Goal: Task Accomplishment & Management: Manage account settings

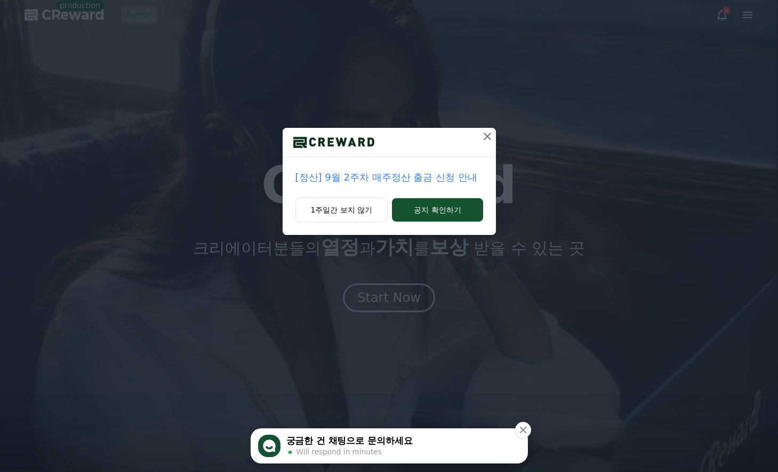
click at [370, 140] on icon at bounding box center [487, 136] width 13 height 13
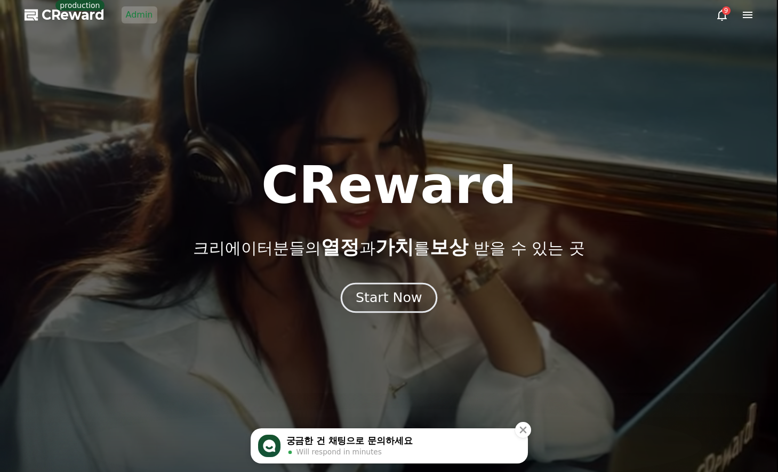
click at [370, 299] on div "Start Now" at bounding box center [389, 298] width 66 height 18
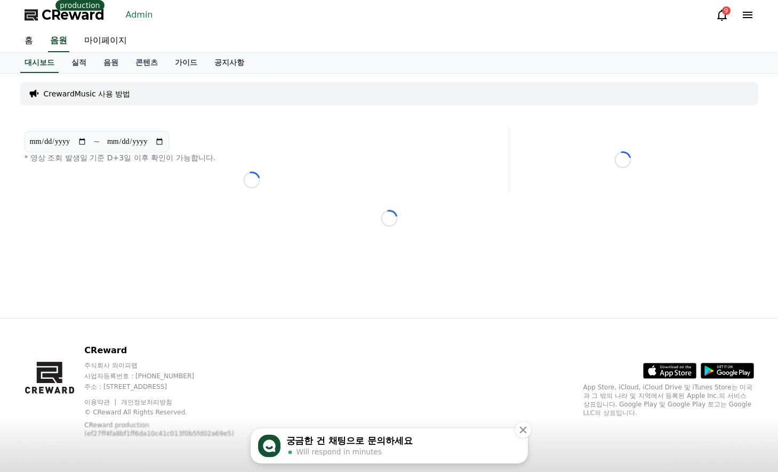
click at [370, 431] on icon "Close" at bounding box center [523, 430] width 11 height 11
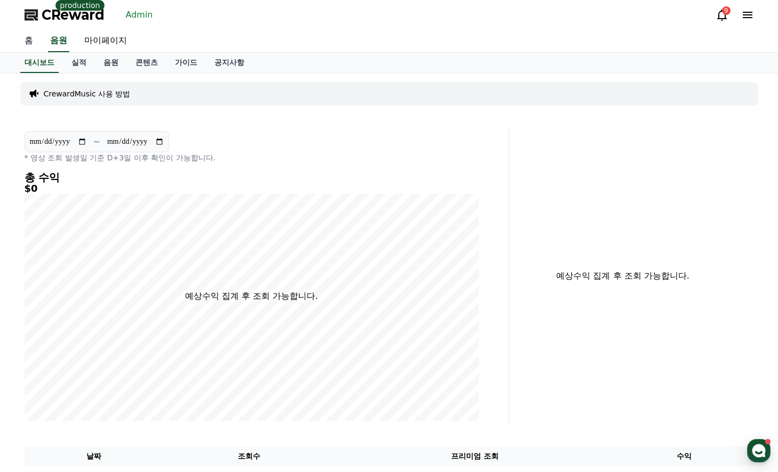
click at [31, 42] on link "홈" at bounding box center [29, 41] width 26 height 22
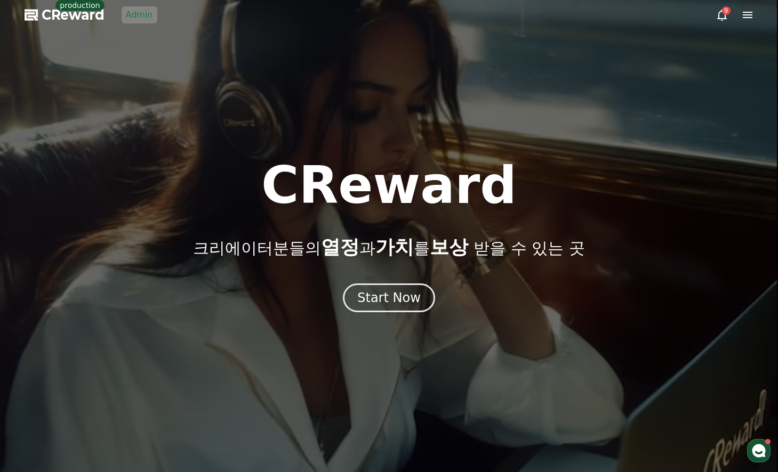
click at [370, 10] on div "9" at bounding box center [734, 15] width 38 height 13
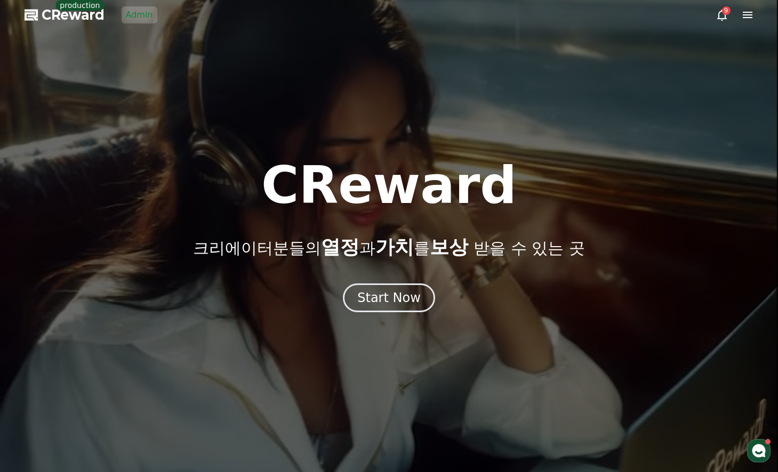
click at [370, 11] on div "9" at bounding box center [734, 15] width 38 height 13
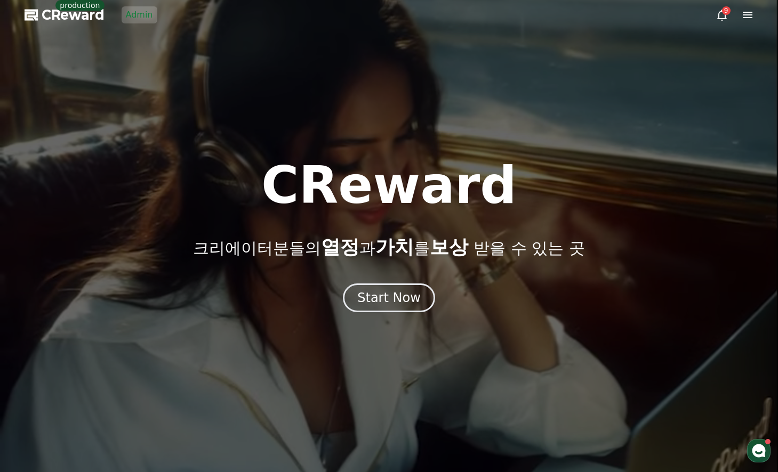
click at [370, 15] on icon at bounding box center [747, 15] width 13 height 13
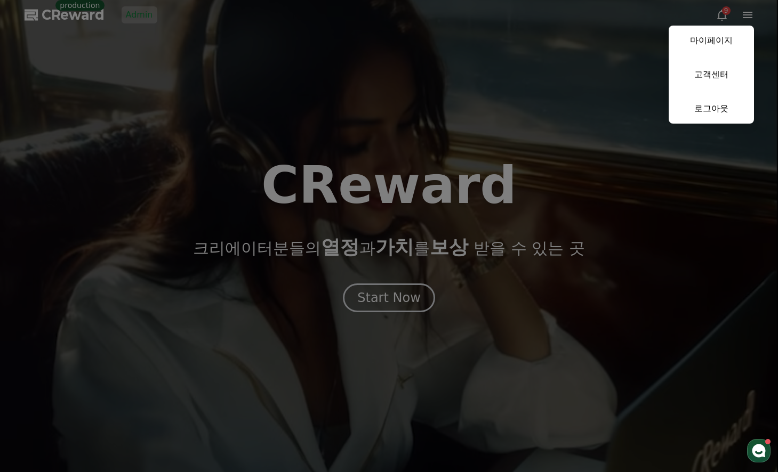
click at [300, 135] on button "close" at bounding box center [389, 236] width 778 height 472
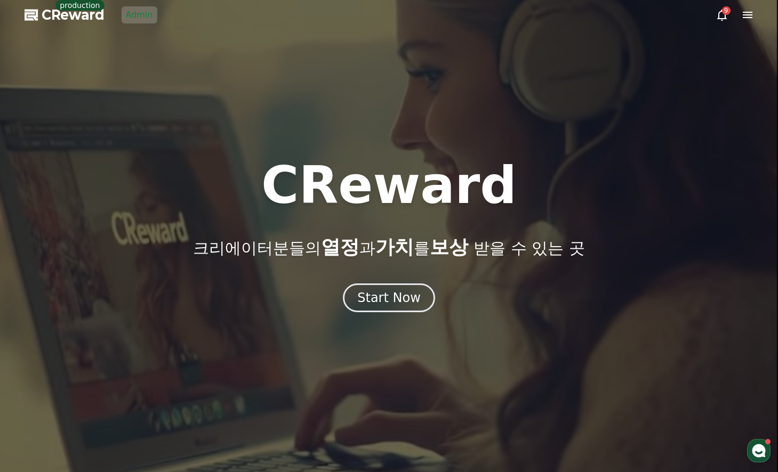
click at [370, 315] on div at bounding box center [389, 236] width 778 height 472
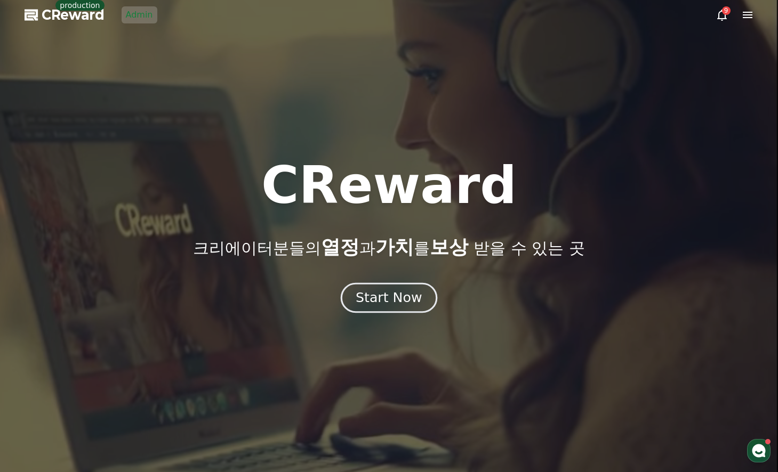
drag, startPoint x: 389, startPoint y: 315, endPoint x: 389, endPoint y: 309, distance: 5.9
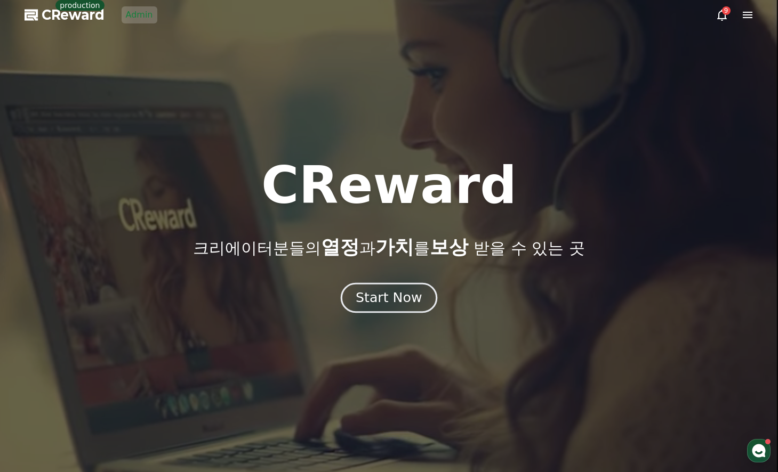
click at [370, 311] on div "CReward 크리에이터분들의 열정 과 가치 를 보상 받을 수 있는 곳 Start Now" at bounding box center [389, 251] width 778 height 442
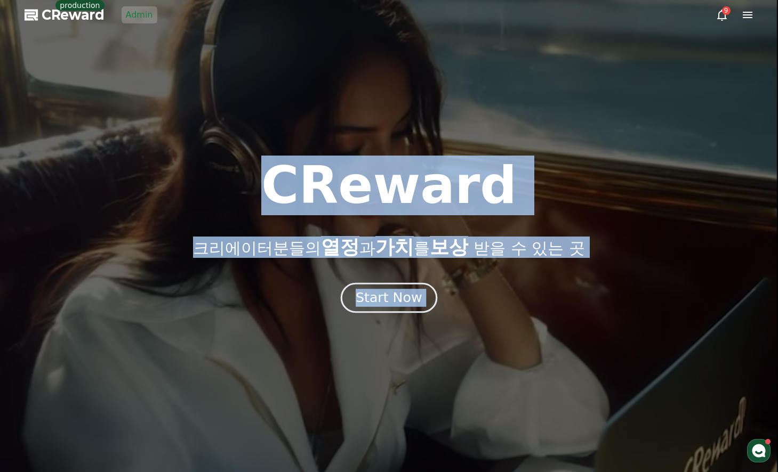
click at [370, 309] on button "Start Now" at bounding box center [389, 298] width 96 height 30
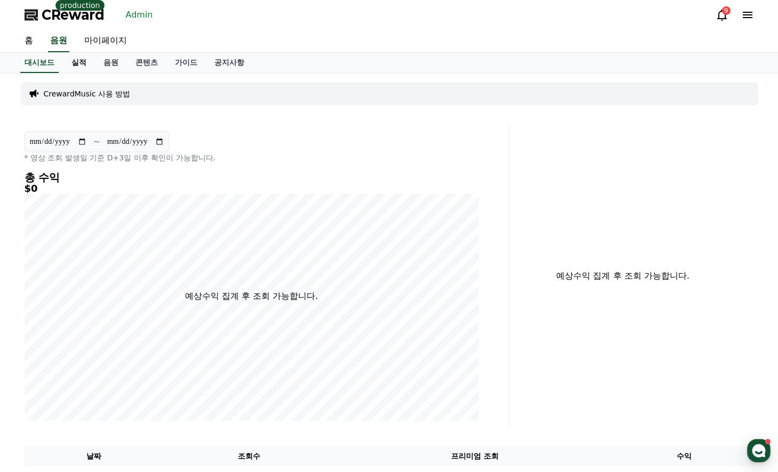
click at [71, 58] on link "실적" at bounding box center [79, 63] width 32 height 20
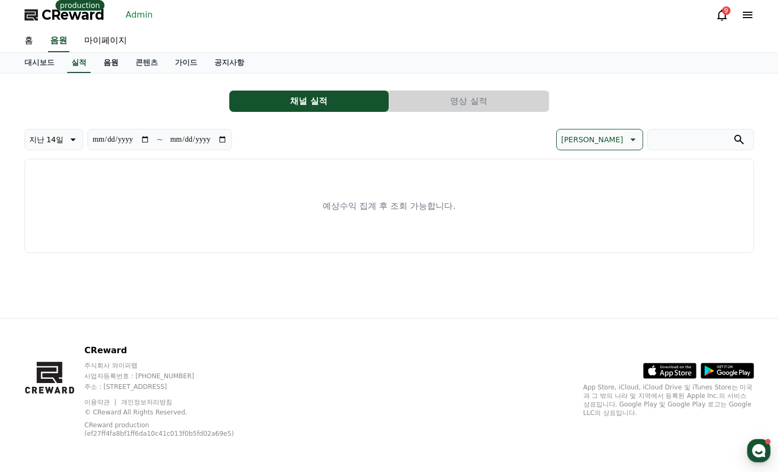
click at [98, 56] on link "음원" at bounding box center [111, 63] width 32 height 20
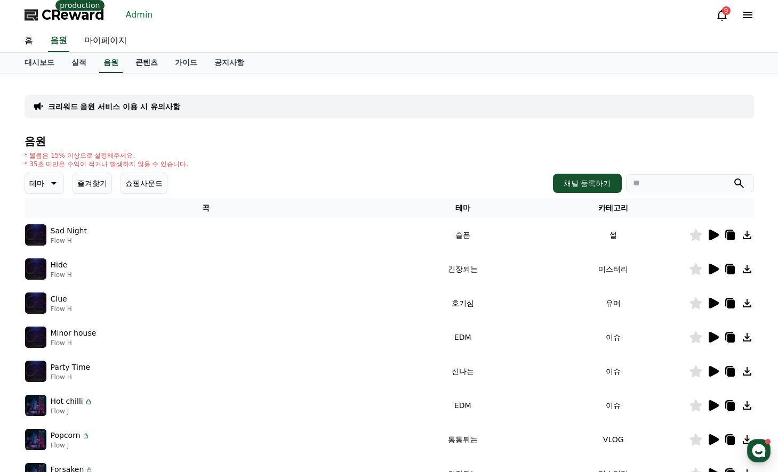
click at [131, 60] on link "콘텐츠" at bounding box center [146, 63] width 39 height 20
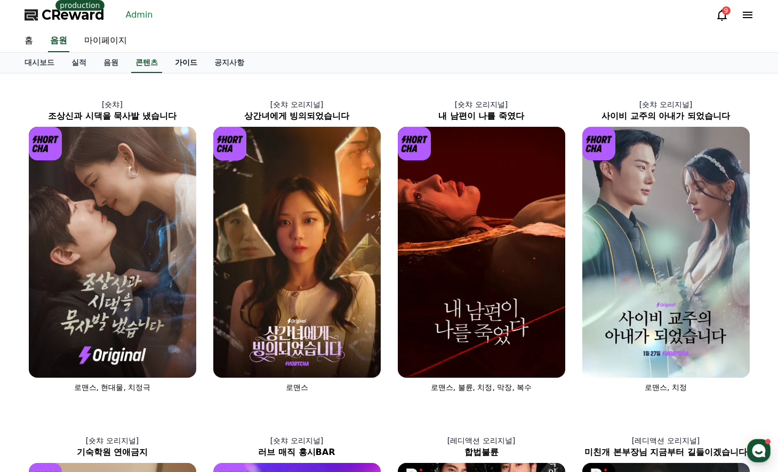
click at [174, 61] on link "가이드" at bounding box center [185, 63] width 39 height 20
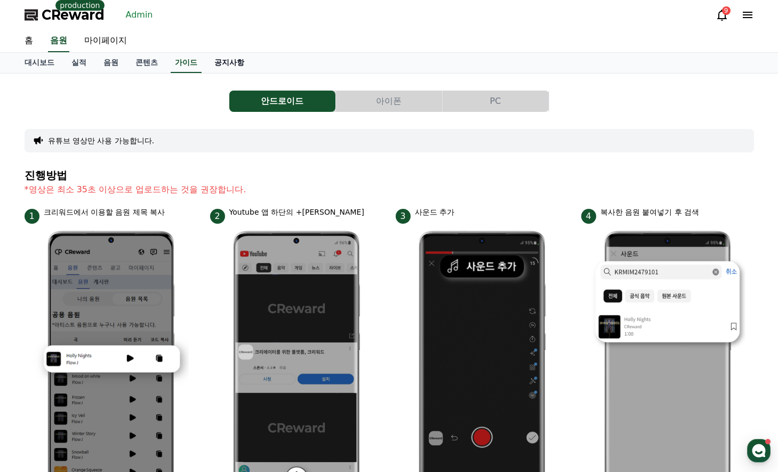
click at [211, 59] on link "공지사항" at bounding box center [229, 63] width 47 height 20
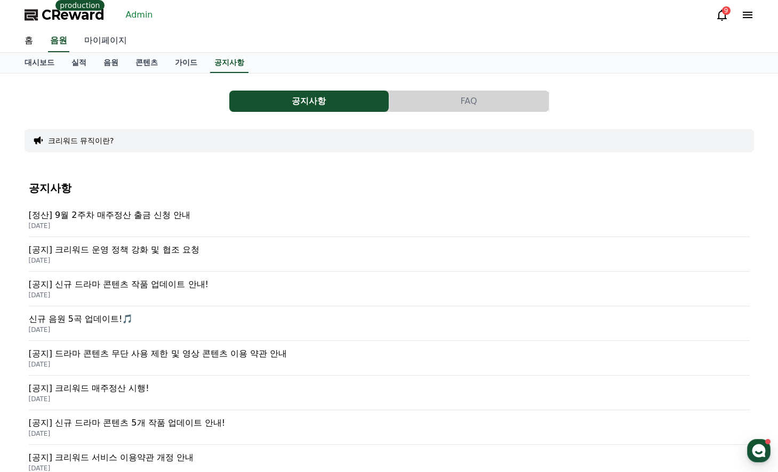
click at [108, 42] on link "마이페이지" at bounding box center [106, 41] width 60 height 22
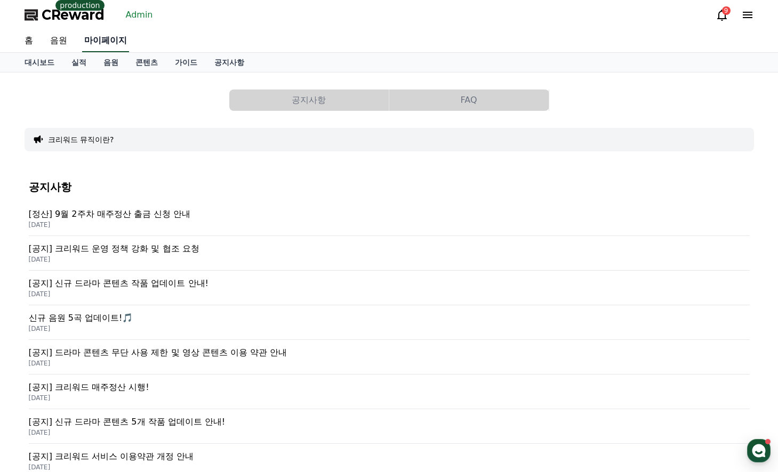
select select "**********"
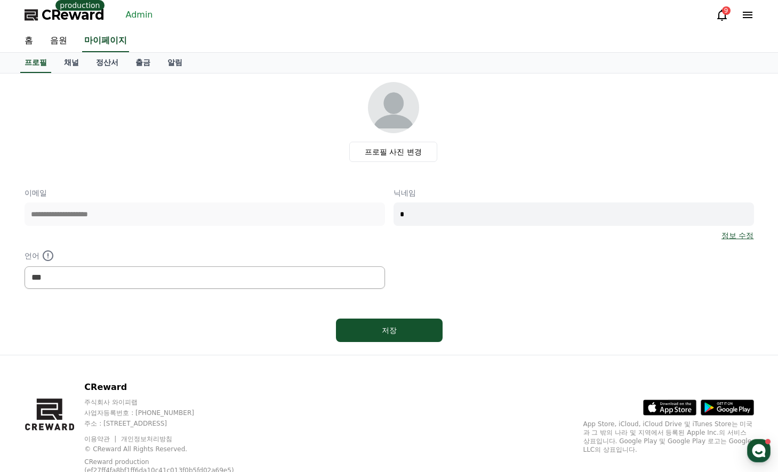
click at [141, 14] on link "Admin" at bounding box center [140, 14] width 36 height 17
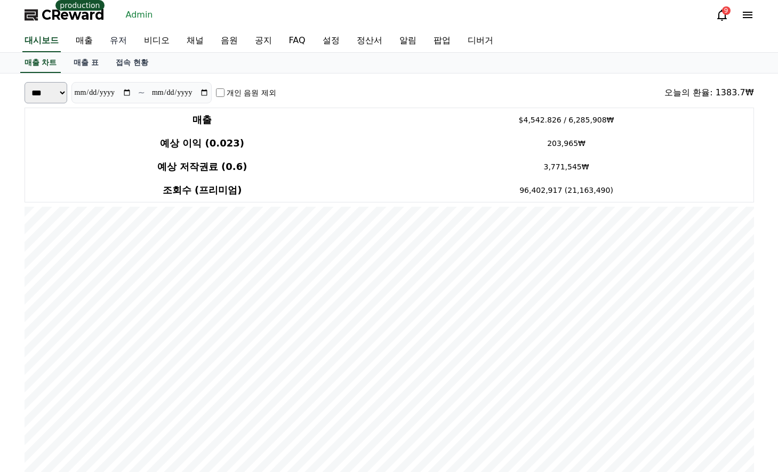
click at [114, 40] on link "유저" at bounding box center [118, 41] width 34 height 22
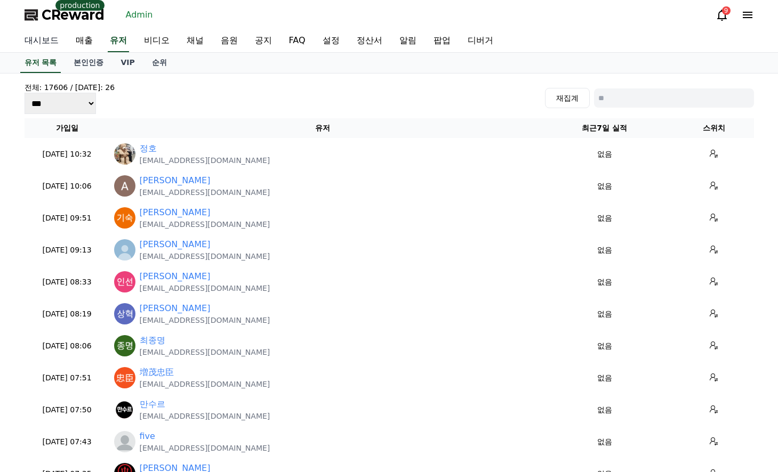
click at [30, 47] on link "대시보드" at bounding box center [41, 41] width 51 height 22
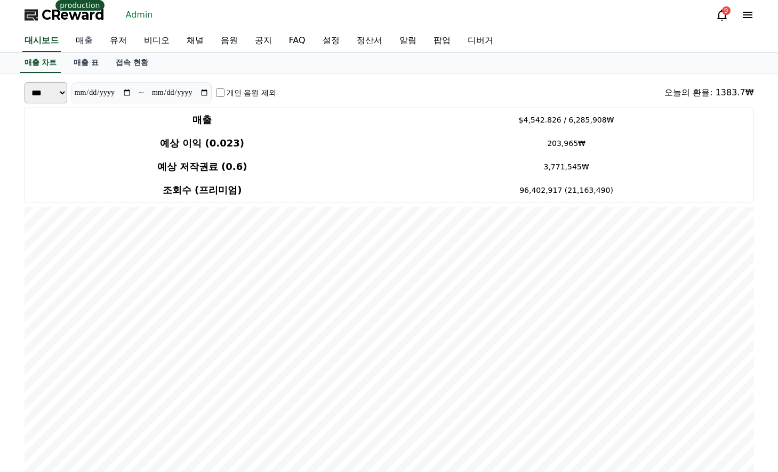
click at [77, 50] on link "매출" at bounding box center [84, 41] width 34 height 22
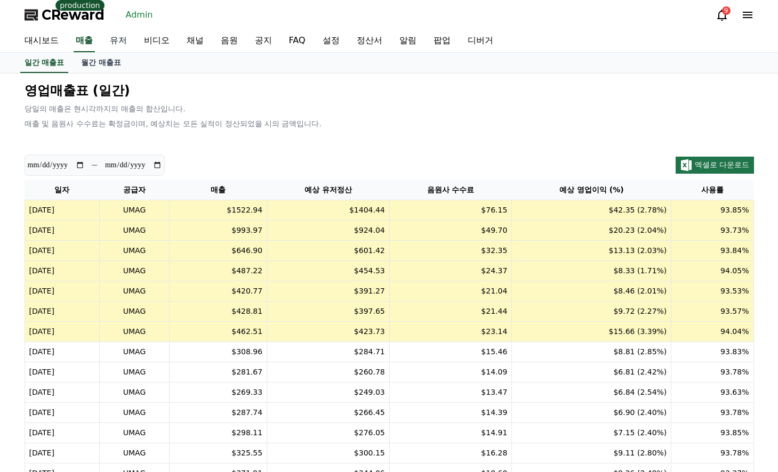
click at [105, 34] on link "유저" at bounding box center [118, 41] width 34 height 22
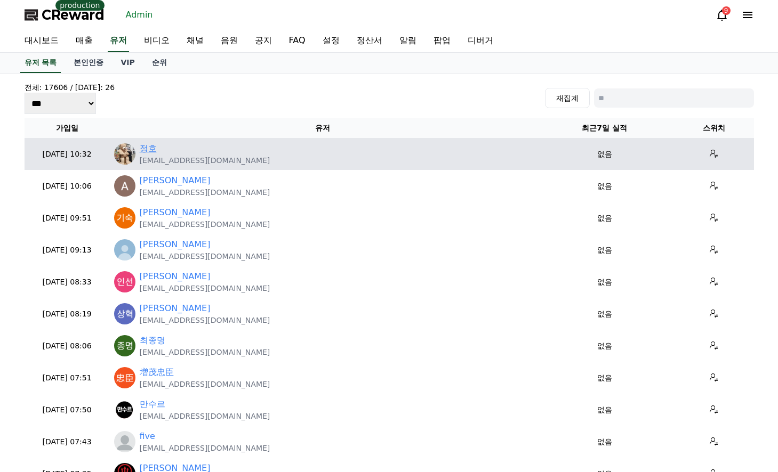
click at [141, 147] on link "정호" at bounding box center [148, 148] width 17 height 13
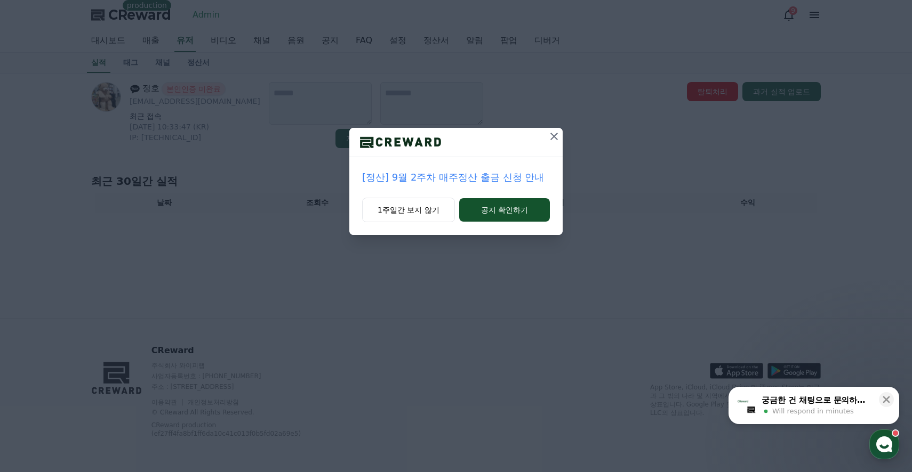
click at [550, 134] on icon at bounding box center [553, 136] width 13 height 13
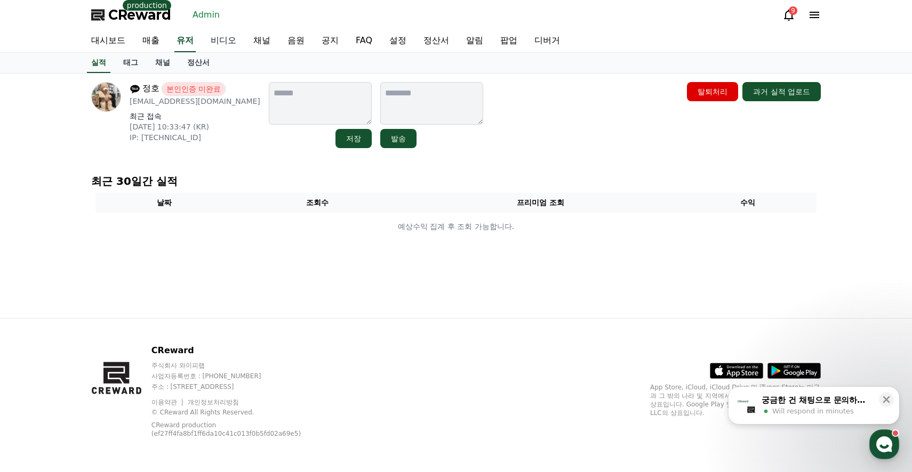
click at [212, 43] on link "비디오" at bounding box center [223, 41] width 43 height 22
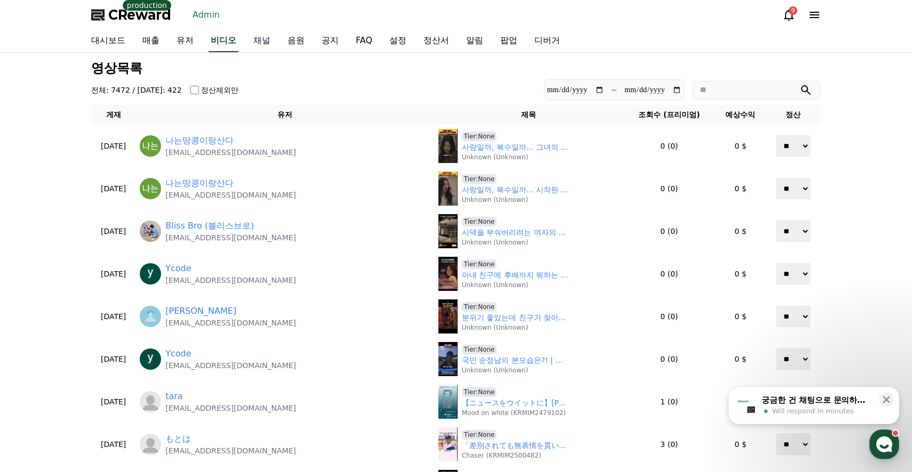
click at [259, 42] on link "채널" at bounding box center [262, 41] width 34 height 22
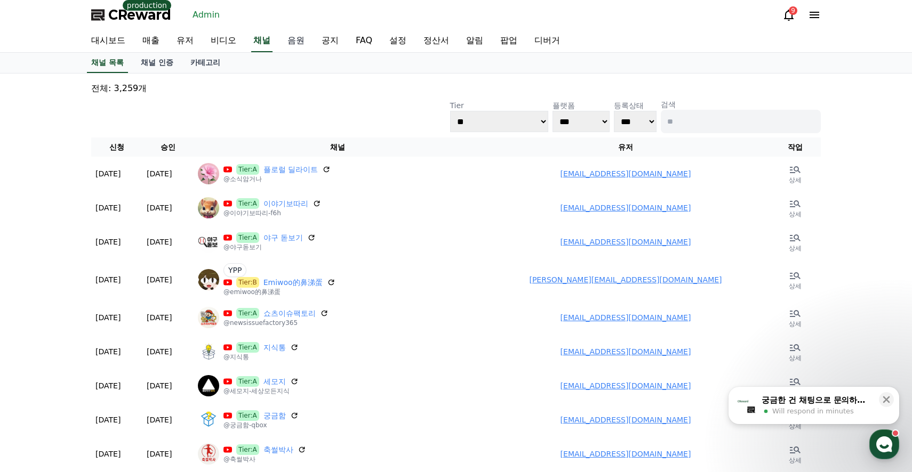
click at [284, 43] on link "음원" at bounding box center [296, 41] width 34 height 22
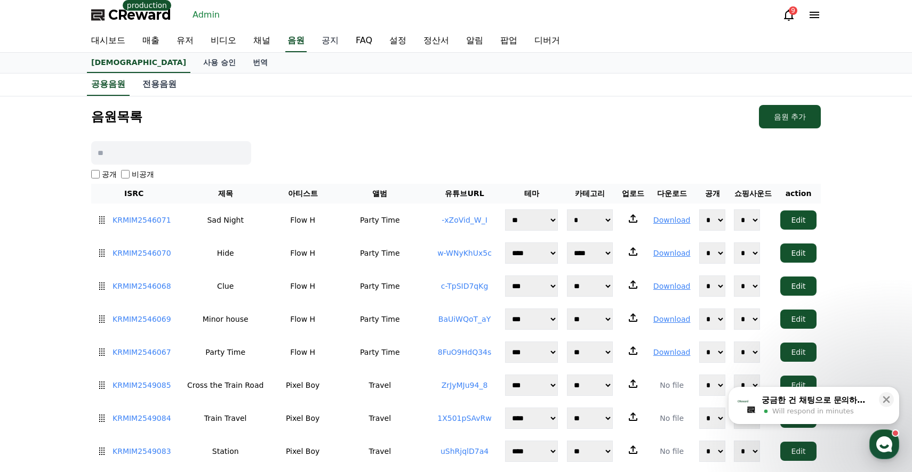
click at [317, 41] on link "공지" at bounding box center [330, 41] width 34 height 22
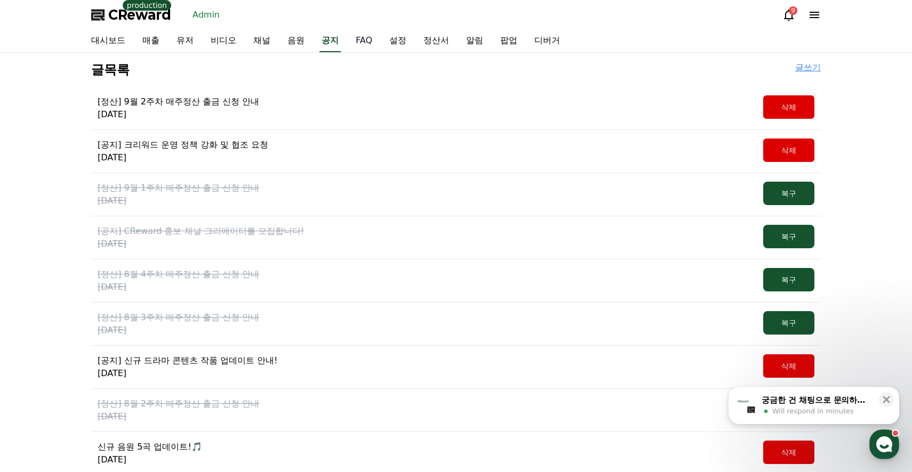
click at [356, 41] on link "FAQ" at bounding box center [364, 41] width 34 height 22
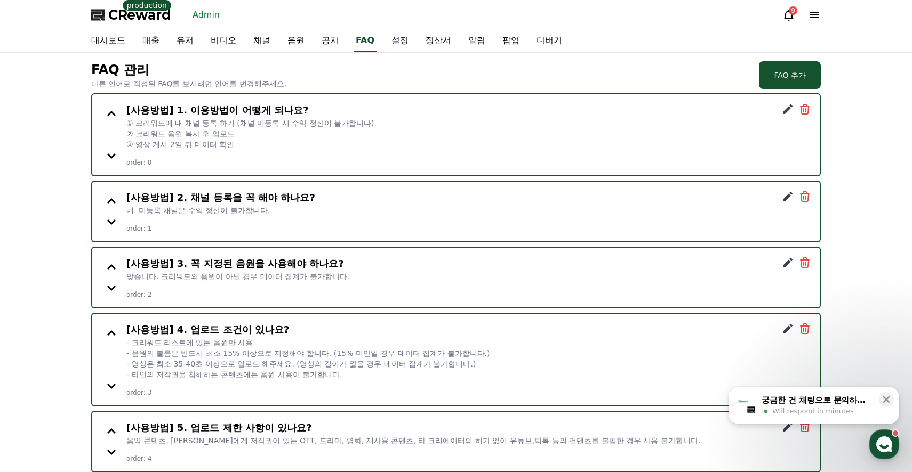
click at [383, 38] on link "설정" at bounding box center [400, 41] width 34 height 22
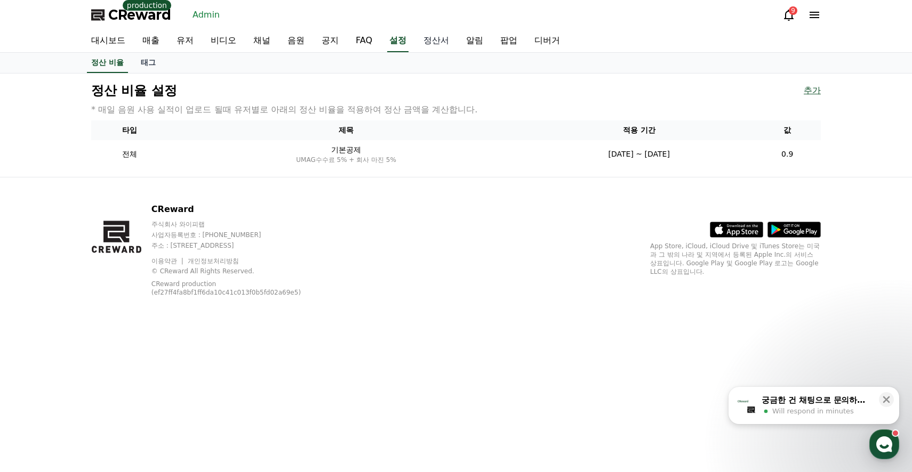
click at [415, 37] on link "정산서" at bounding box center [436, 41] width 43 height 22
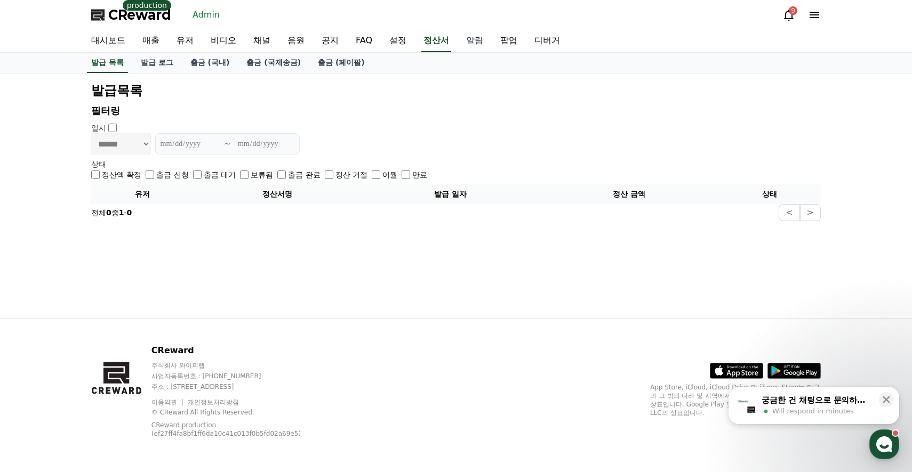
click at [457, 47] on link "알림" at bounding box center [474, 41] width 34 height 22
select select
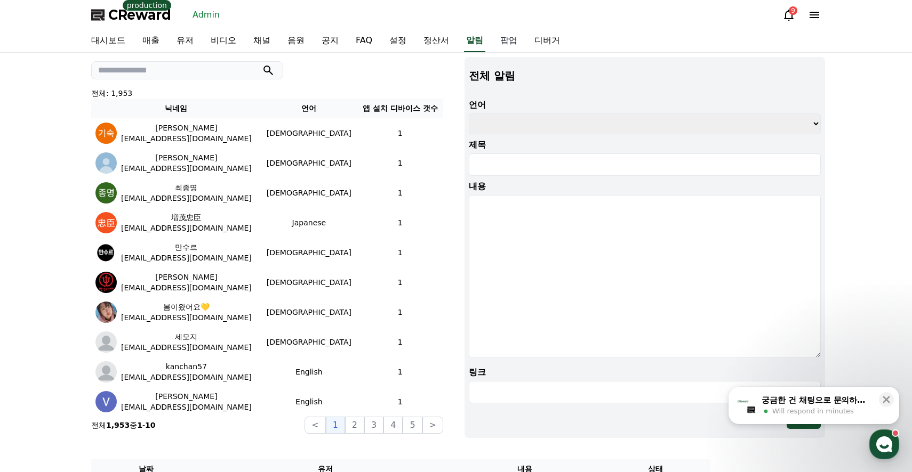
click at [492, 45] on link "팝업" at bounding box center [509, 41] width 34 height 22
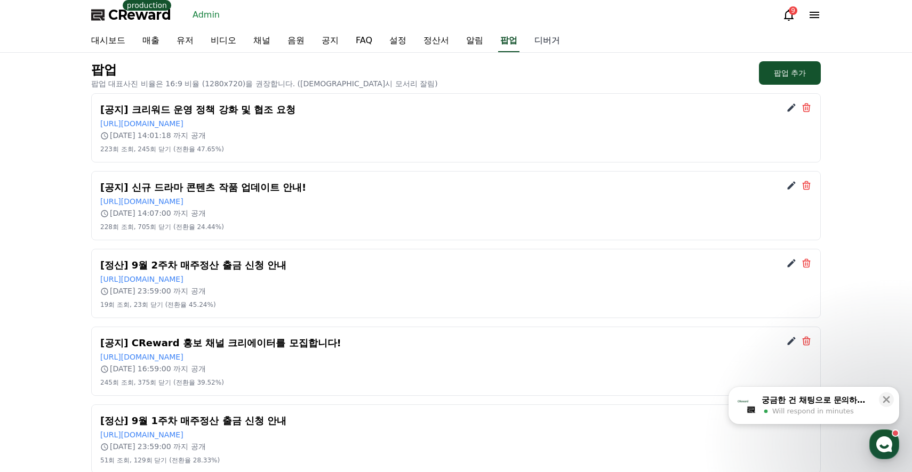
click at [526, 40] on link "디버거" at bounding box center [547, 41] width 43 height 22
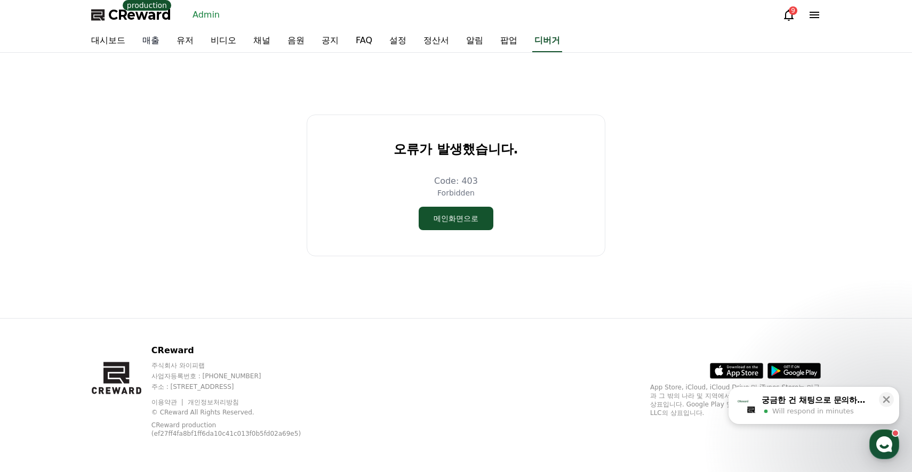
click at [149, 39] on link "매출" at bounding box center [151, 41] width 34 height 22
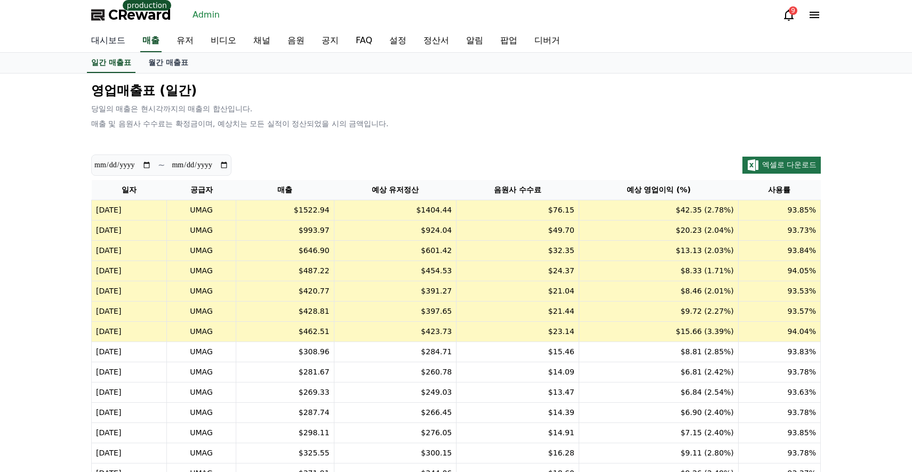
click at [111, 39] on link "대시보드" at bounding box center [108, 41] width 51 height 22
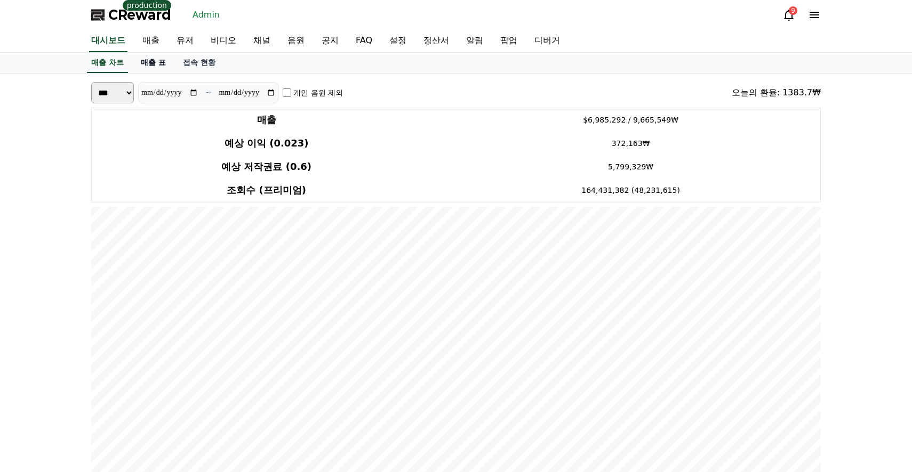
click at [147, 62] on link "매출 표" at bounding box center [153, 63] width 42 height 20
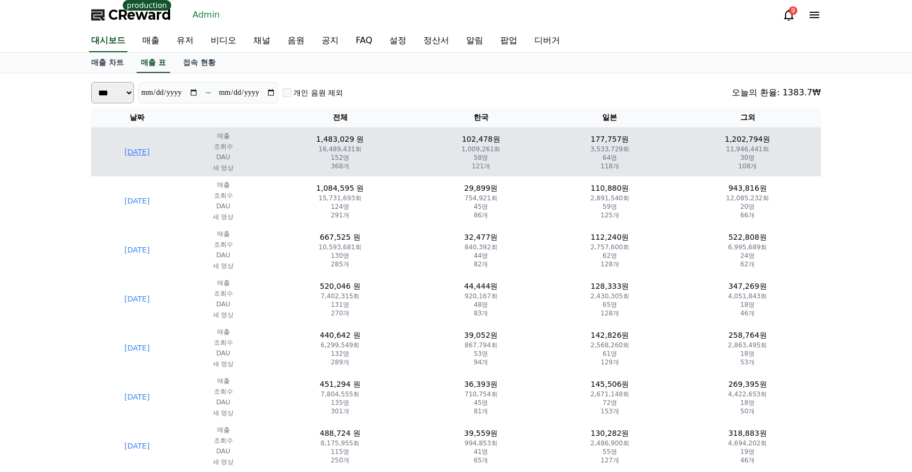
click at [146, 148] on td "[DATE]" at bounding box center [137, 151] width 92 height 49
